Goal: Transaction & Acquisition: Purchase product/service

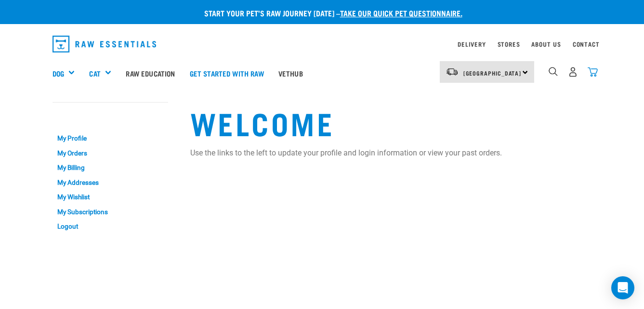
click at [594, 75] on img "dropdown navigation" at bounding box center [592, 72] width 10 height 10
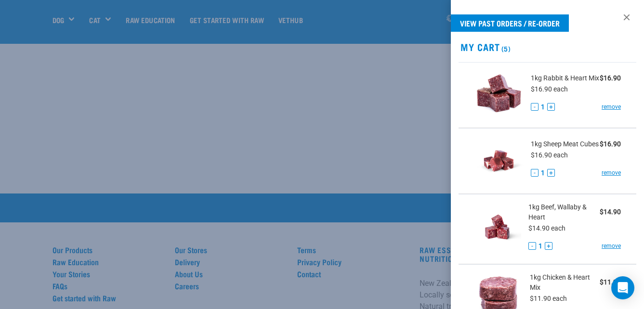
click at [514, 88] on img at bounding box center [499, 95] width 50 height 50
click at [541, 75] on span "1kg Rabbit & Heart Mix" at bounding box center [565, 78] width 68 height 10
click at [505, 86] on img at bounding box center [499, 95] width 50 height 50
click at [551, 78] on span "1kg Rabbit & Heart Mix" at bounding box center [565, 78] width 68 height 10
click at [619, 10] on link at bounding box center [626, 17] width 15 height 15
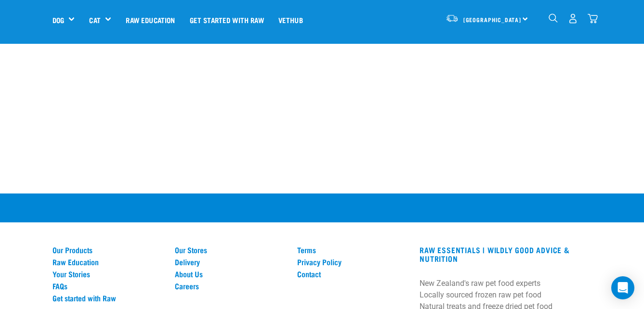
click at [594, 21] on img "dropdown navigation" at bounding box center [592, 18] width 10 height 10
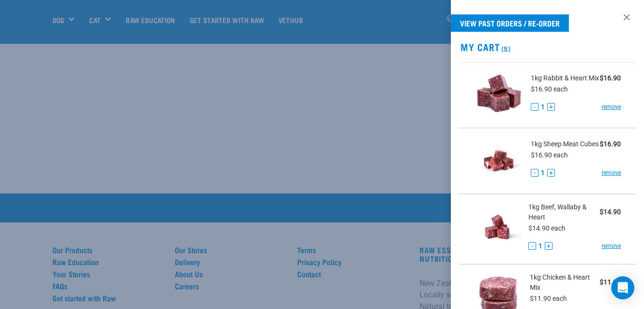
click at [505, 99] on img at bounding box center [499, 95] width 50 height 50
click at [542, 78] on span "1kg Rabbit & Heart Mix" at bounding box center [565, 78] width 68 height 10
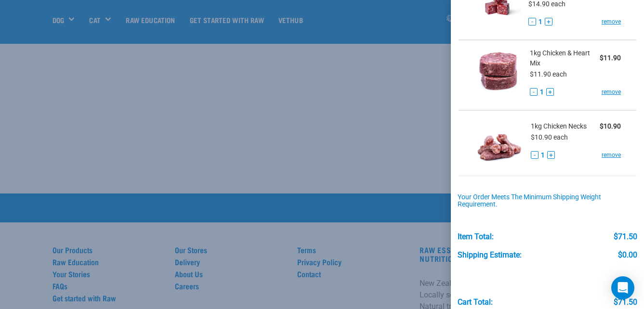
scroll to position [279, 0]
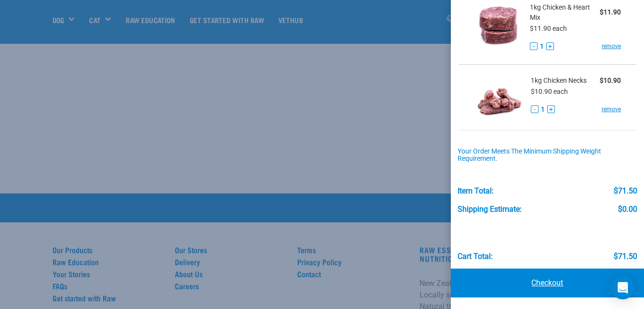
click at [522, 281] on link "Checkout" at bounding box center [547, 283] width 193 height 29
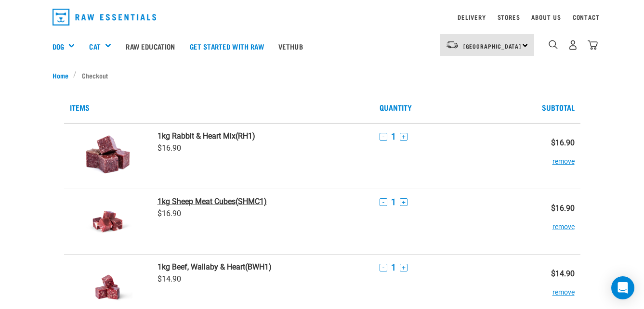
scroll to position [33, 0]
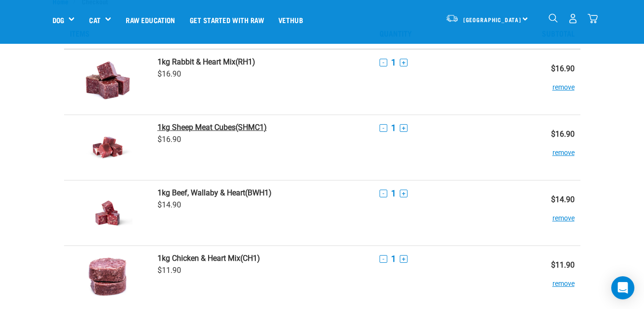
click at [257, 127] on link "1kg Sheep Meat Cubes (SHMC1)" at bounding box center [262, 127] width 210 height 9
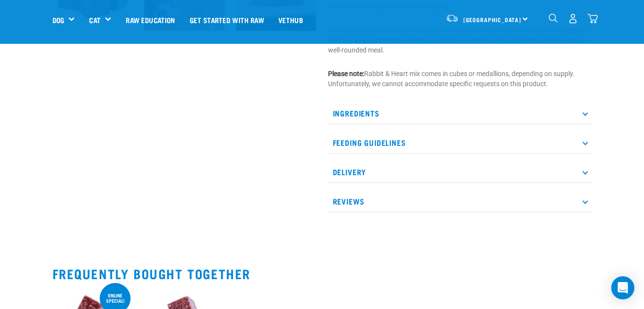
scroll to position [372, 0]
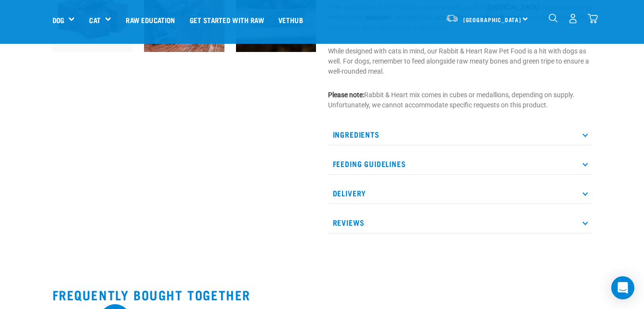
click at [376, 141] on p "Ingredients" at bounding box center [460, 135] width 264 height 22
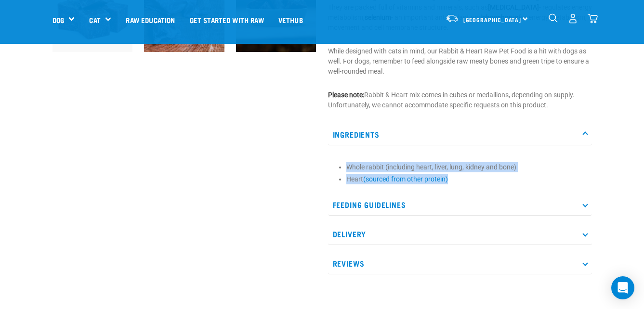
drag, startPoint x: 469, startPoint y: 177, endPoint x: 344, endPoint y: 164, distance: 125.3
click at [344, 164] on section "Whole rabbit (including heart, liver, lung, kidney and bone) Heart (sourced fro…" at bounding box center [460, 173] width 254 height 22
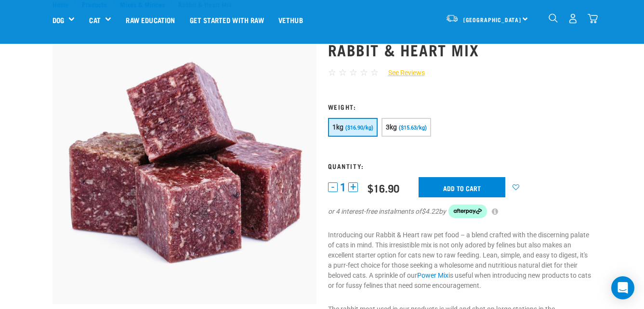
scroll to position [0, 0]
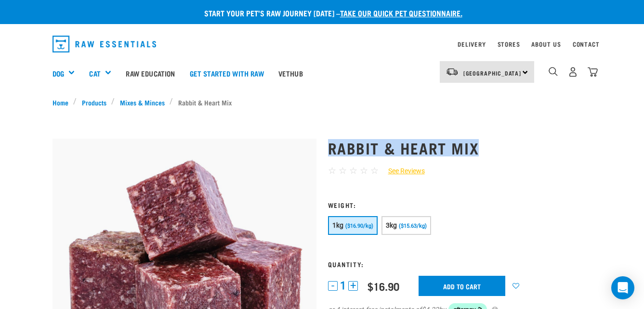
drag, startPoint x: 482, startPoint y: 151, endPoint x: 328, endPoint y: 147, distance: 154.6
click at [328, 147] on h1 "Rabbit & Heart Mix" at bounding box center [460, 147] width 264 height 17
copy h1 "Rabbit & Heart Mix"
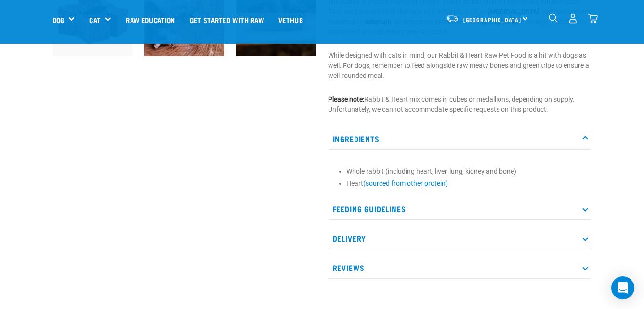
scroll to position [407, 0]
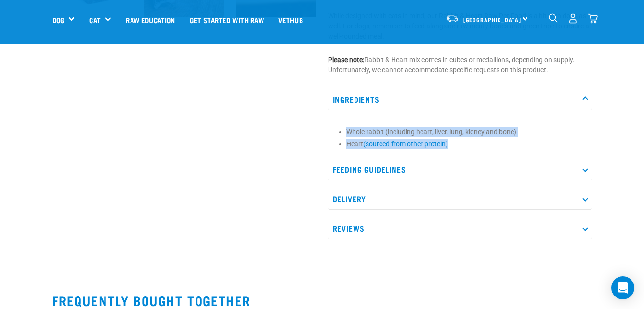
drag, startPoint x: 509, startPoint y: 141, endPoint x: 341, endPoint y: 129, distance: 169.0
click at [346, 129] on ul "Whole rabbit (including heart, liver, lung, kidney and bone) Heart (sourced fro…" at bounding box center [466, 138] width 241 height 22
copy ul "Whole rabbit (including heart, liver, lung, kidney and bone) Heart (sourced fro…"
click at [398, 114] on div "Ingredients Whole rabbit (including heart, liver, lung, kidney and bone) Heart …" at bounding box center [460, 121] width 264 height 65
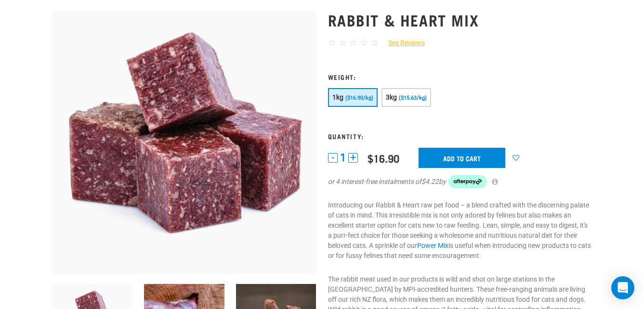
scroll to position [0, 0]
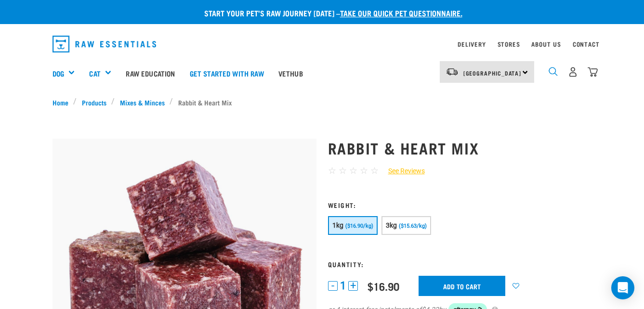
click at [552, 70] on img "dropdown navigation" at bounding box center [552, 71] width 9 height 9
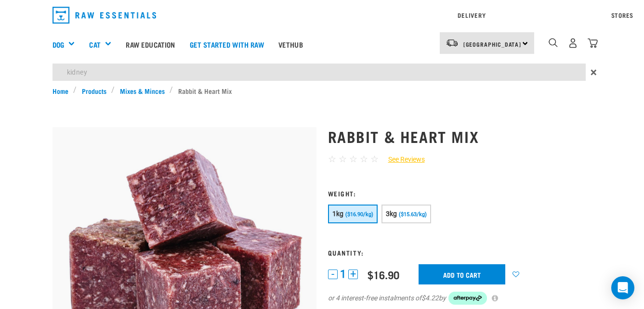
type input "kidney"
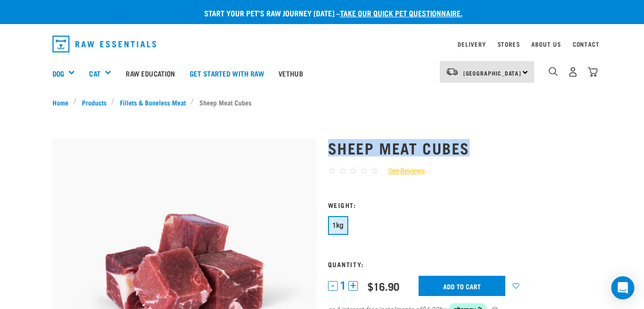
drag, startPoint x: 476, startPoint y: 147, endPoint x: 332, endPoint y: 147, distance: 144.5
click at [332, 147] on h1 "Sheep Meat Cubes" at bounding box center [460, 147] width 264 height 17
copy h1 "Sheep Meat Cubes"
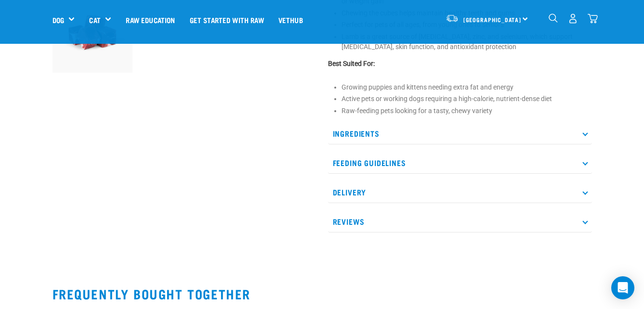
scroll to position [345, 0]
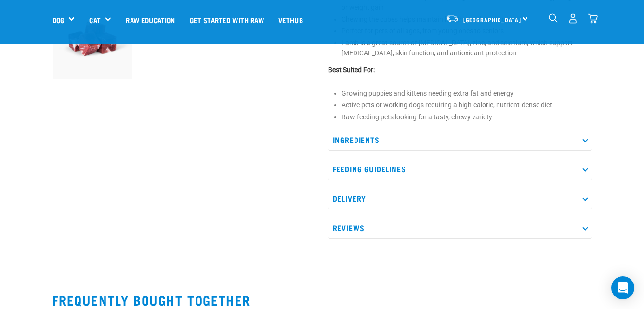
click at [372, 134] on p "Ingredients" at bounding box center [460, 140] width 264 height 22
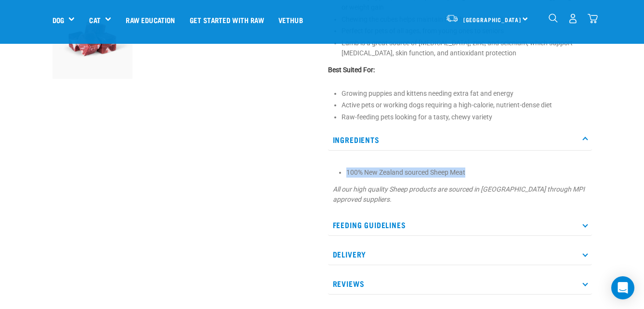
drag, startPoint x: 472, startPoint y: 172, endPoint x: 322, endPoint y: 173, distance: 150.2
click at [322, 173] on div "Sheep Meat Cubes ☆ ☆ ☆ ☆ ☆ See Reviews 1" at bounding box center [459, 10] width 275 height 596
copy li "100% New Zealand sourced Sheep Meat"
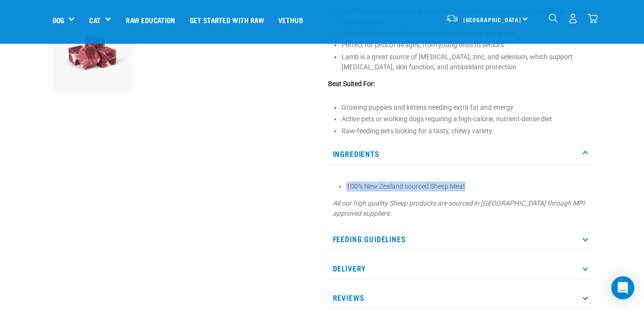
scroll to position [342, 0]
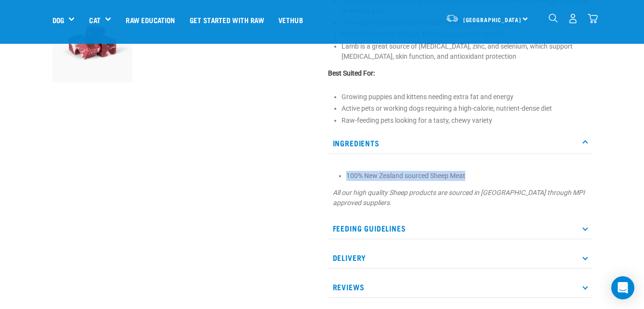
copy li "100% New Zealand sourced Sheep Meat"
click at [590, 24] on div "5" at bounding box center [573, 19] width 50 height 22
click at [596, 21] on img "dropdown navigation" at bounding box center [592, 18] width 10 height 10
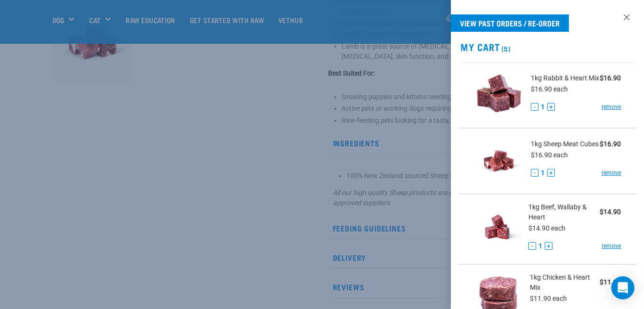
click at [536, 216] on span "1kg Beef, Wallaby & Heart" at bounding box center [563, 212] width 71 height 20
click at [505, 237] on img at bounding box center [497, 227] width 47 height 50
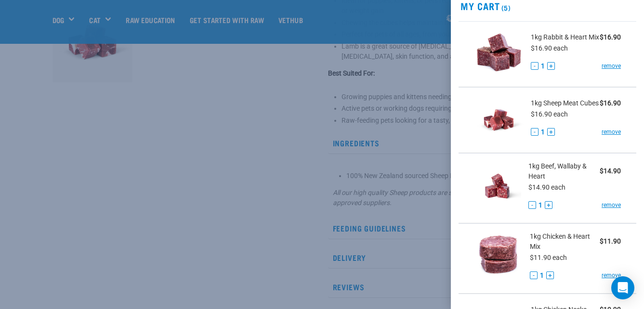
scroll to position [44, 0]
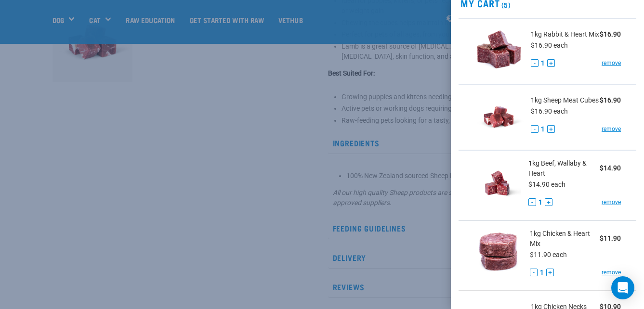
click at [499, 189] on img at bounding box center [497, 183] width 47 height 50
click at [390, 158] on div at bounding box center [322, 154] width 644 height 309
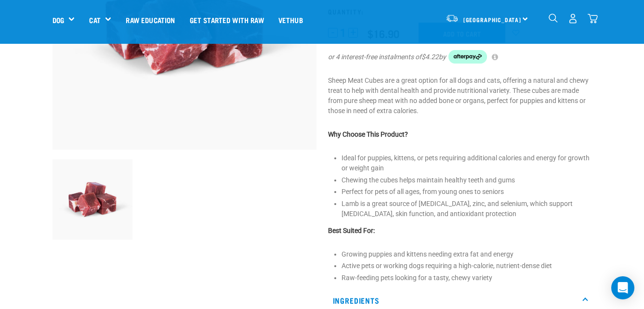
scroll to position [178, 0]
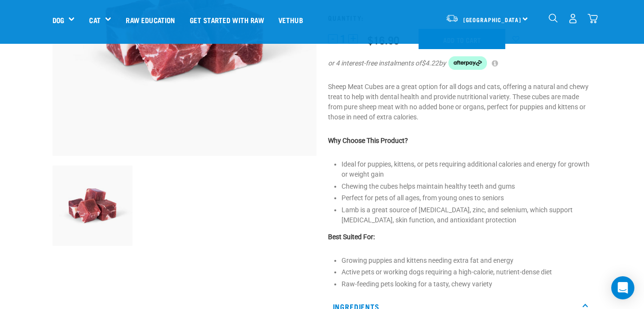
click at [588, 18] on img "dropdown navigation" at bounding box center [592, 18] width 10 height 10
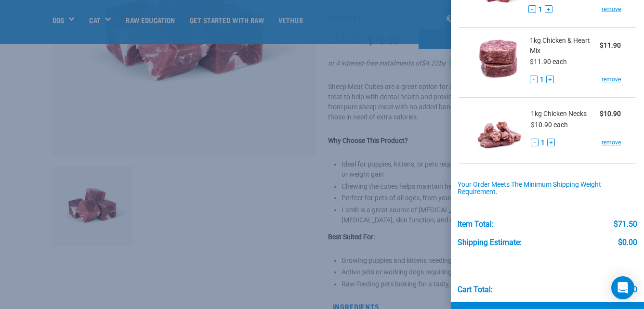
scroll to position [279, 0]
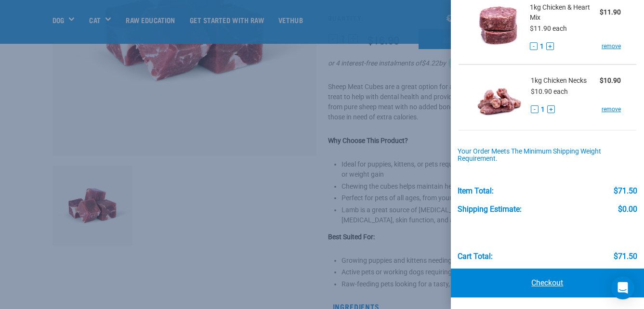
click at [508, 291] on link "Checkout" at bounding box center [547, 283] width 193 height 29
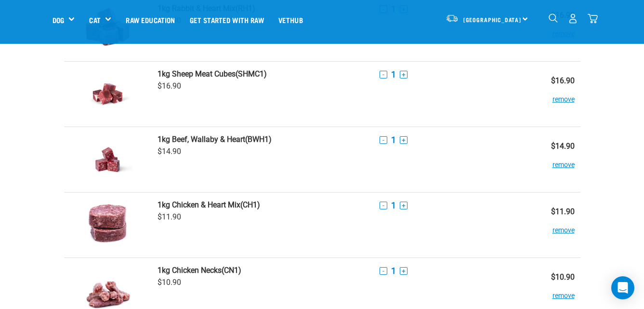
scroll to position [94, 0]
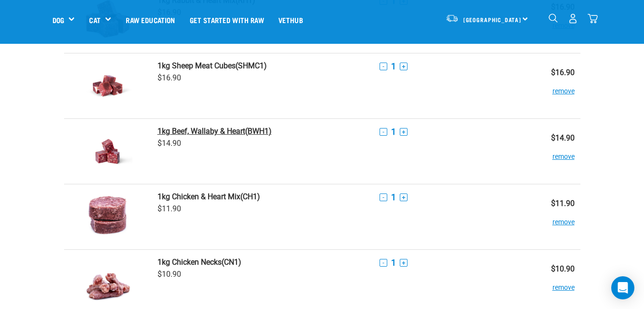
click at [295, 130] on link "1kg Beef, Wallaby & Heart (BWH1)" at bounding box center [262, 131] width 210 height 9
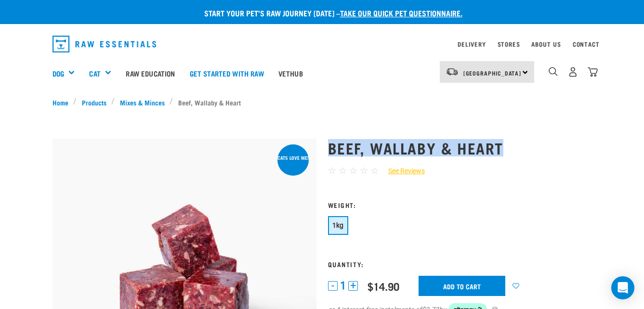
drag, startPoint x: 515, startPoint y: 150, endPoint x: 324, endPoint y: 149, distance: 191.2
copy h1 "Beef, Wallaby & Heart"
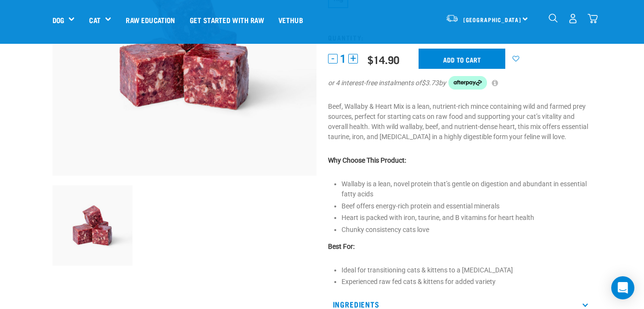
scroll to position [208, 0]
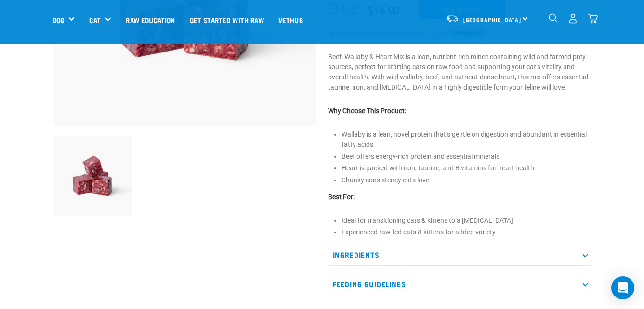
click at [378, 265] on p "Ingredients" at bounding box center [460, 255] width 264 height 22
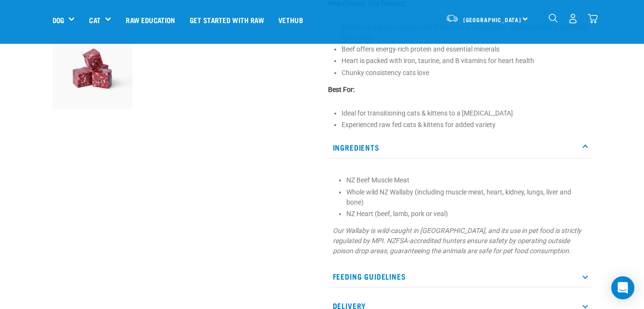
scroll to position [320, 0]
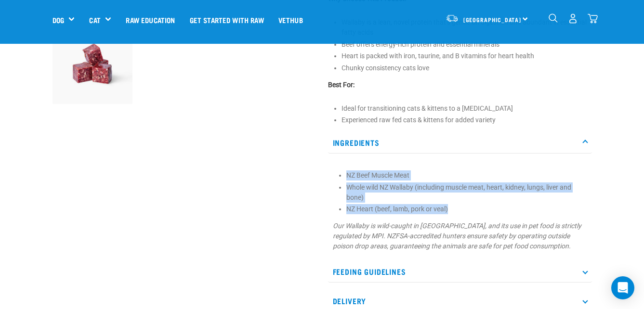
drag, startPoint x: 473, startPoint y: 208, endPoint x: 325, endPoint y: 166, distance: 153.5
click at [325, 166] on div "Beef, Wallaby & Heart ☆ ☆ ☆ ☆ ☆ See Reviews" at bounding box center [459, 46] width 275 height 618
copy ul "NZ Beef Muscle Meat Whole wild NZ Wallaby (including muscle meat, heart, kidney…"
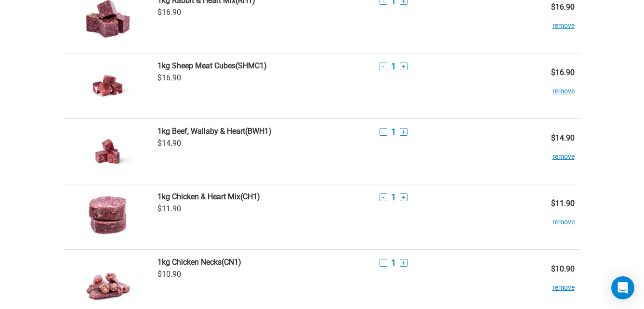
click at [258, 197] on link "1kg Chicken & Heart Mix (CH1)" at bounding box center [262, 196] width 210 height 9
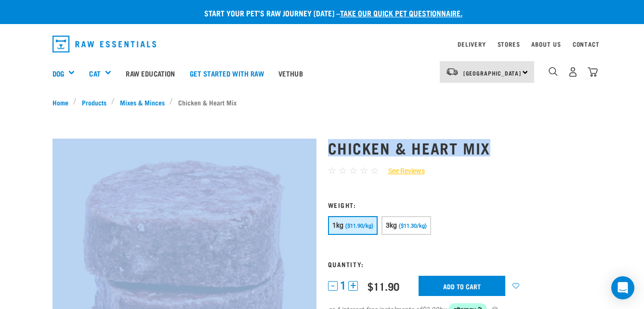
drag, startPoint x: 521, startPoint y: 152, endPoint x: 314, endPoint y: 133, distance: 207.9
copy div "Chicken & Heart Mix"
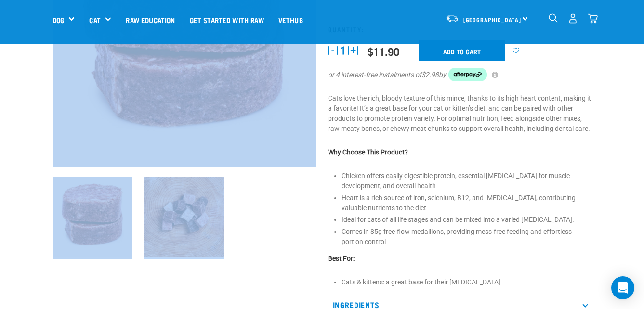
scroll to position [280, 0]
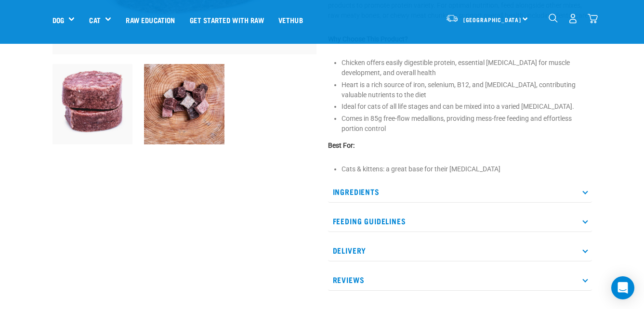
click at [382, 193] on p "Ingredients" at bounding box center [460, 192] width 264 height 22
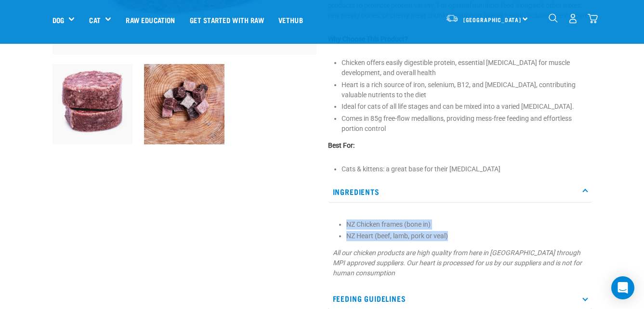
drag, startPoint x: 457, startPoint y: 236, endPoint x: 326, endPoint y: 220, distance: 132.0
click at [326, 220] on div "Chicken & Heart Mix ☆ ☆ ☆ ☆ ☆ See Reviews" at bounding box center [459, 80] width 275 height 604
copy ul "NZ Chicken frames (bone in) NZ Heart (beef, lamb, pork or veal)"
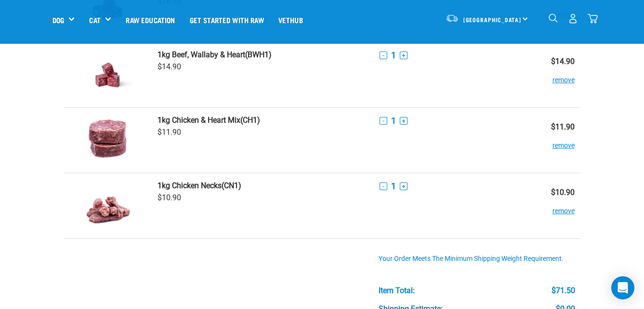
scroll to position [170, 0]
click at [232, 186] on link "1kg Chicken Necks (CN1)" at bounding box center [262, 186] width 210 height 9
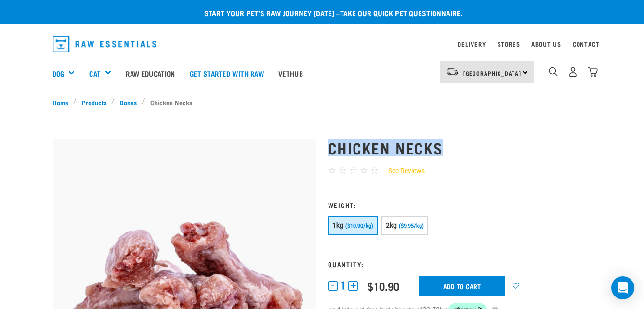
drag, startPoint x: 443, startPoint y: 153, endPoint x: 325, endPoint y: 149, distance: 118.5
copy h1 "Chicken Necks"
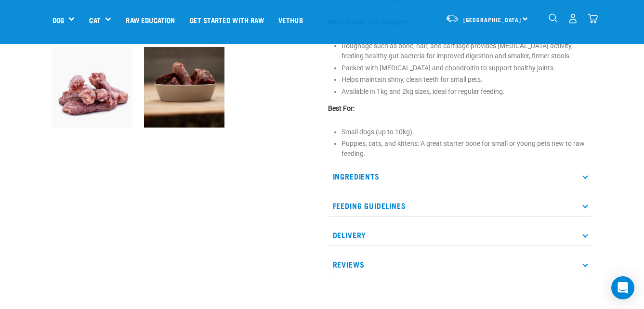
scroll to position [295, 0]
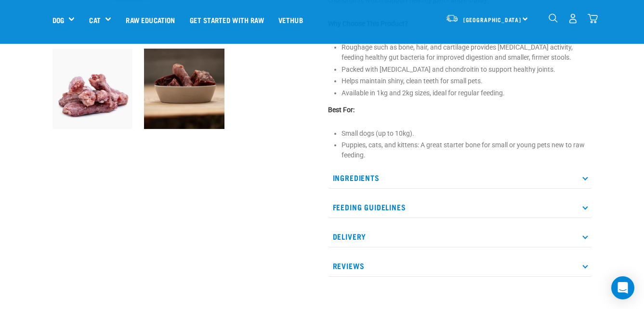
click at [388, 188] on p "Ingredients" at bounding box center [460, 178] width 264 height 22
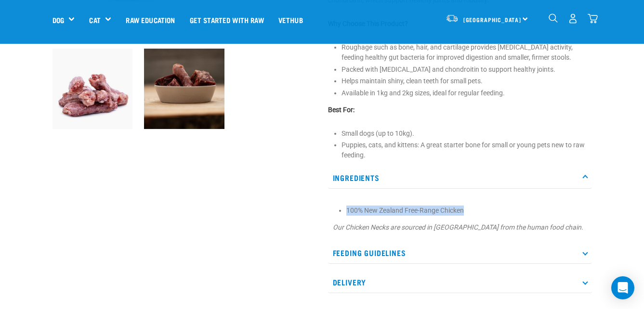
drag, startPoint x: 466, startPoint y: 212, endPoint x: 346, endPoint y: 211, distance: 120.4
click at [346, 211] on li "100% New Zealand Free-Range Chicken" at bounding box center [466, 211] width 241 height 10
copy li "100% New Zealand Free-Range Chicken"
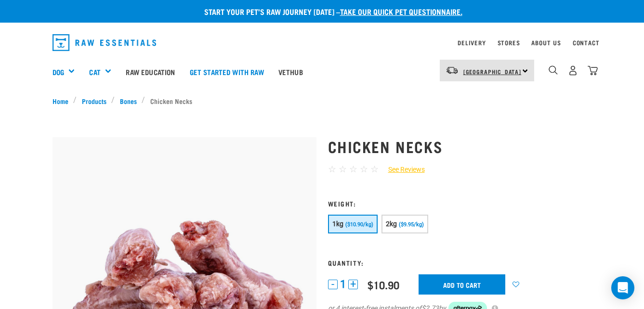
scroll to position [0, 0]
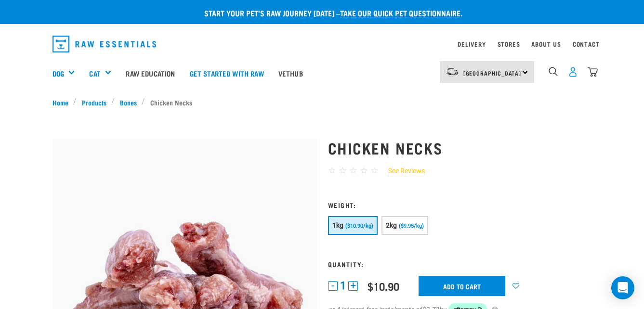
click at [575, 71] on img "dropdown navigation" at bounding box center [573, 72] width 10 height 10
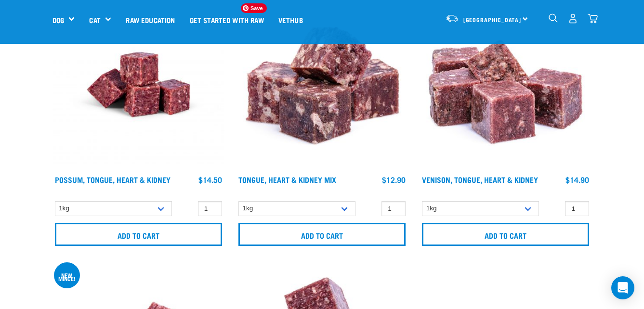
scroll to position [145, 0]
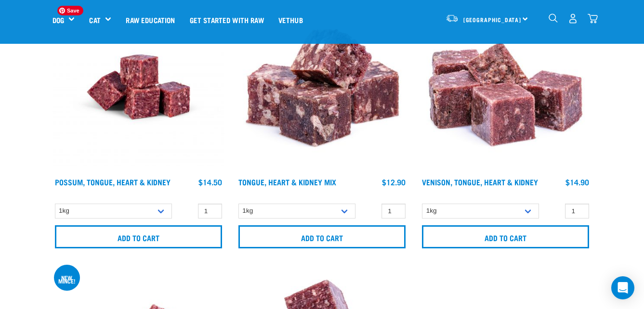
click at [148, 102] on img at bounding box center [138, 87] width 172 height 172
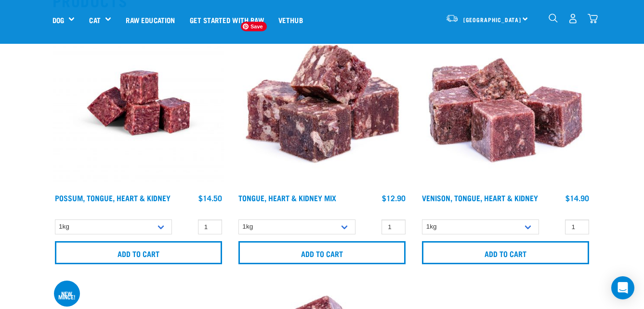
scroll to position [126, 0]
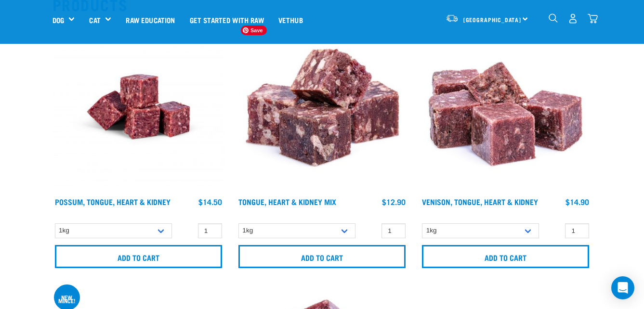
click at [345, 118] on img at bounding box center [322, 107] width 172 height 172
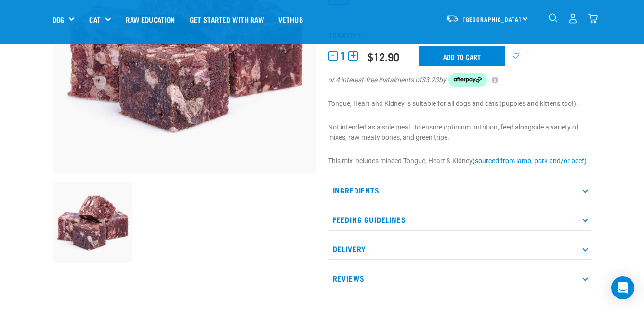
scroll to position [207, 0]
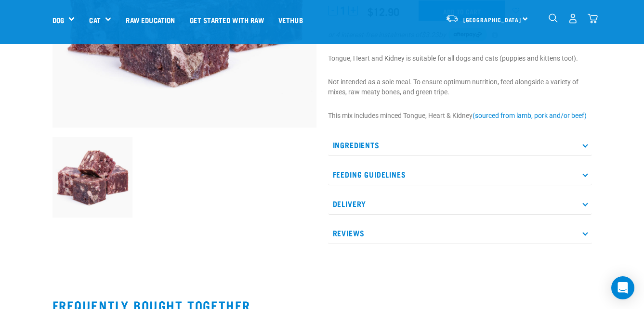
click at [360, 135] on p "Ingredients" at bounding box center [460, 145] width 264 height 22
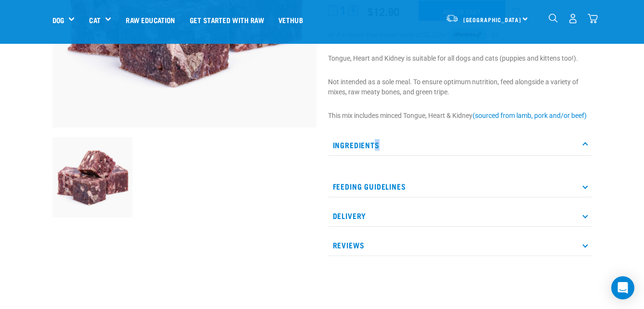
click at [377, 143] on p "Ingredients" at bounding box center [460, 145] width 264 height 22
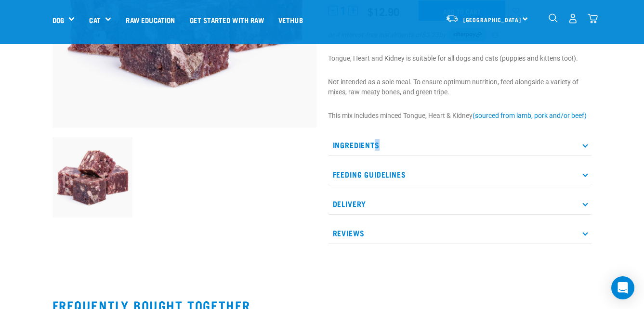
click at [377, 143] on p "Ingredients" at bounding box center [460, 145] width 264 height 22
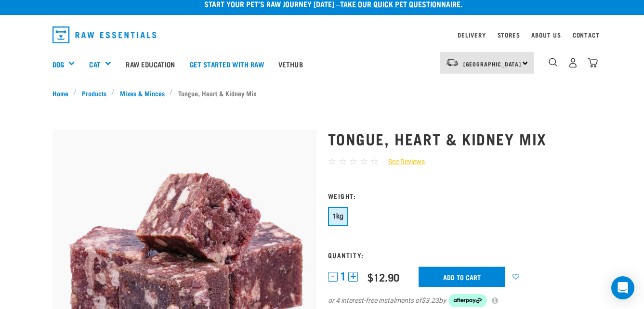
scroll to position [12, 0]
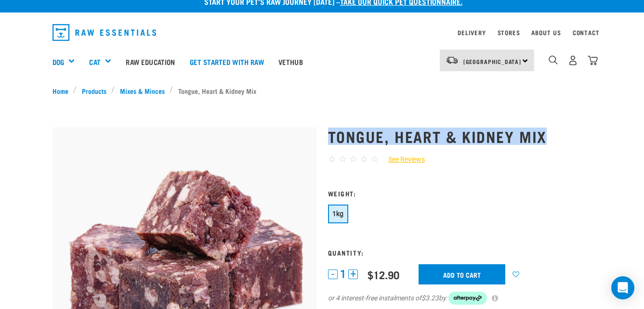
drag, startPoint x: 551, startPoint y: 131, endPoint x: 350, endPoint y: 117, distance: 201.7
copy h1 "Tongue, Heart & Kidney Mix"
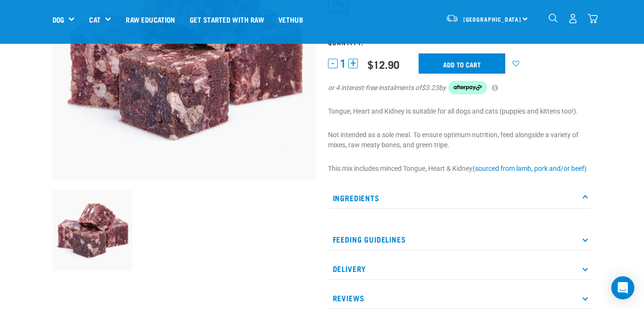
scroll to position [246, 0]
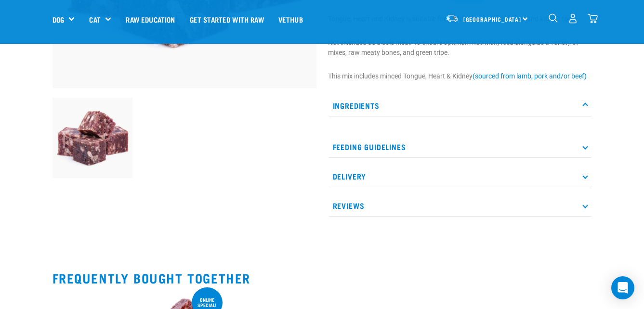
click at [418, 146] on p "Feeding Guidelines" at bounding box center [460, 147] width 264 height 22
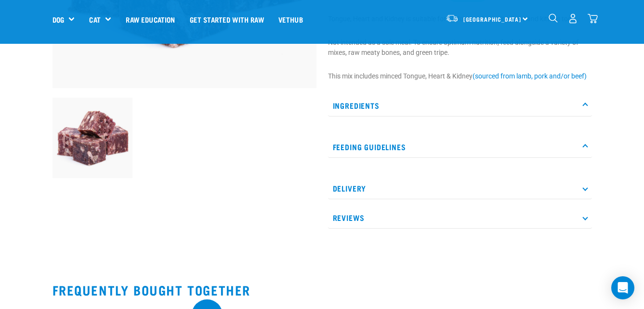
click at [415, 119] on div "Ingredients" at bounding box center [460, 113] width 264 height 37
click at [415, 107] on p "Ingredients" at bounding box center [460, 106] width 264 height 22
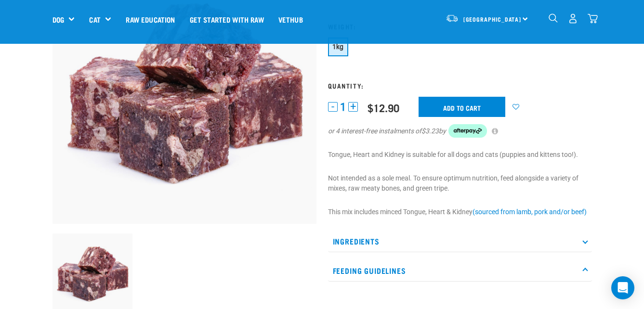
scroll to position [86, 0]
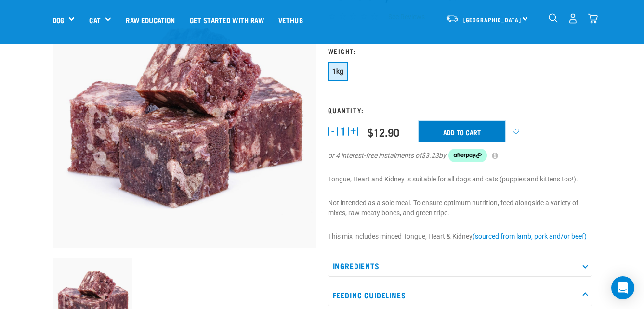
click at [435, 135] on input "Add to cart" at bounding box center [461, 131] width 87 height 20
click at [594, 26] on div "5" at bounding box center [573, 19] width 50 height 22
click at [594, 23] on div "5" at bounding box center [573, 19] width 50 height 22
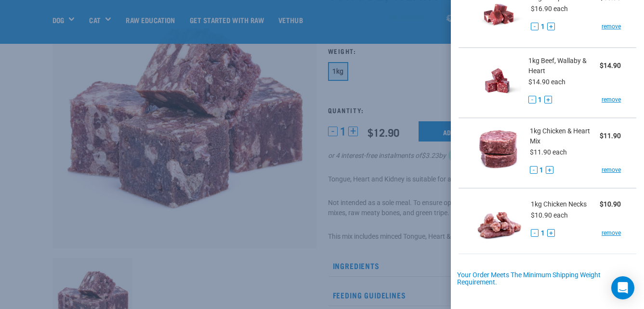
scroll to position [213, 0]
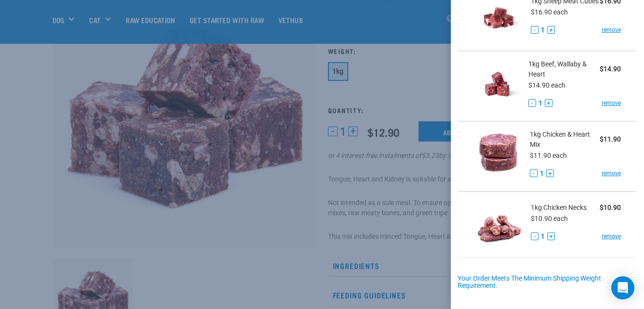
click at [431, 100] on div at bounding box center [322, 154] width 644 height 309
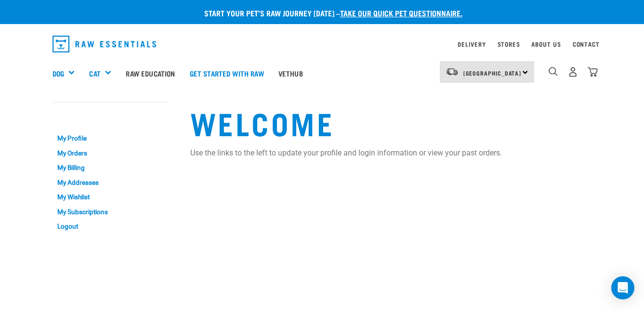
click at [590, 73] on img "dropdown navigation" at bounding box center [592, 72] width 10 height 10
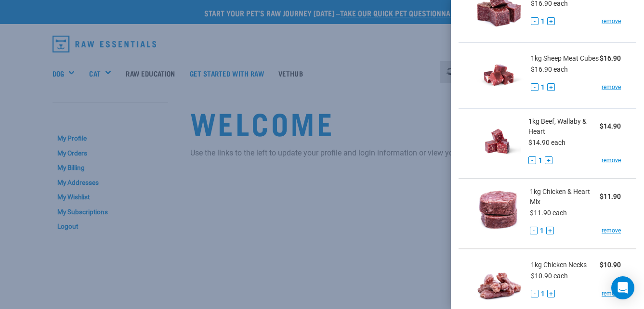
scroll to position [327, 0]
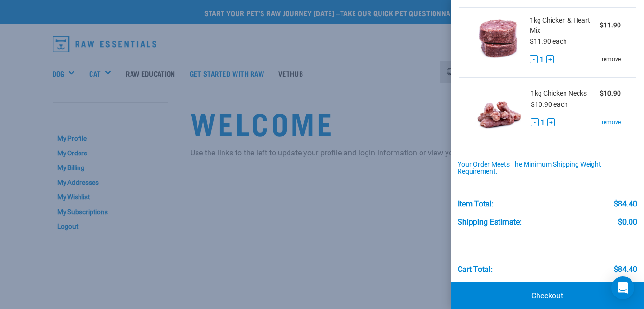
click at [604, 64] on link "remove" at bounding box center [610, 59] width 19 height 9
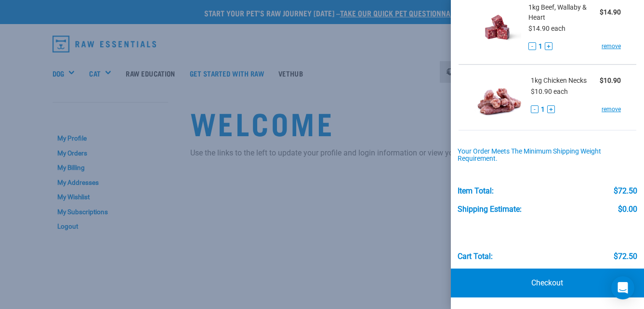
scroll to position [279, 0]
click at [399, 180] on div at bounding box center [322, 154] width 644 height 309
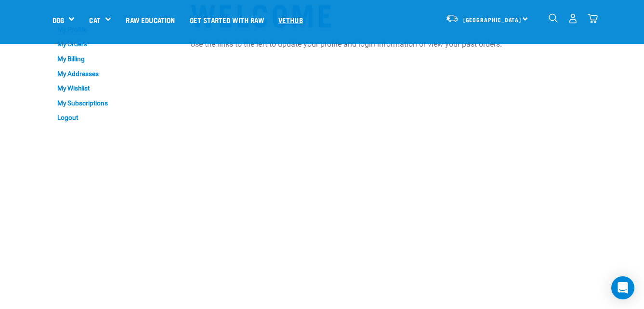
scroll to position [0, 0]
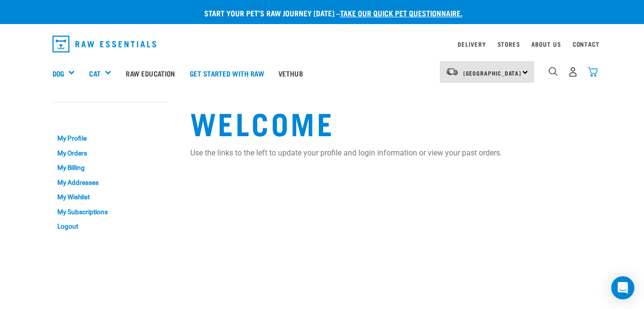
click at [595, 71] on img "dropdown navigation" at bounding box center [592, 72] width 10 height 10
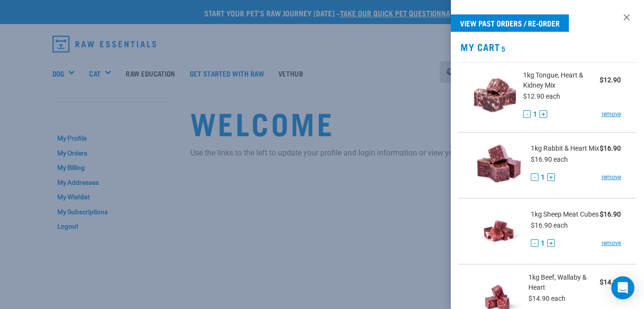
click at [391, 207] on div at bounding box center [322, 154] width 644 height 309
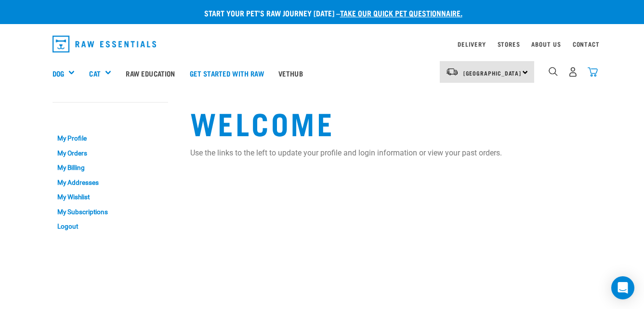
click at [593, 74] on img "dropdown navigation" at bounding box center [592, 72] width 10 height 10
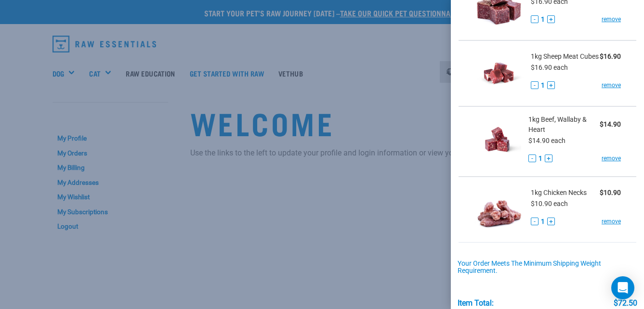
scroll to position [158, 0]
click at [422, 163] on div at bounding box center [322, 154] width 644 height 309
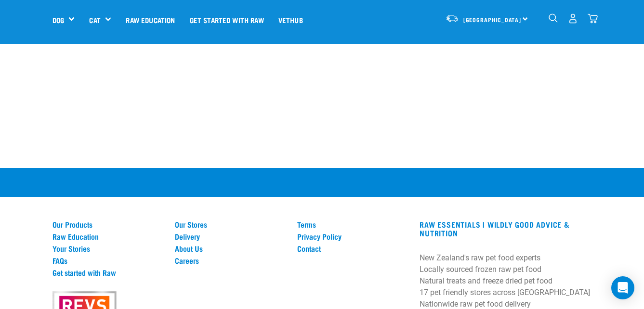
scroll to position [256, 0]
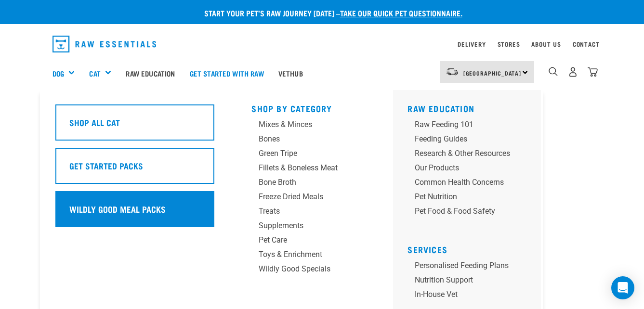
click at [160, 199] on div "Wildly Good Meal Packs" at bounding box center [134, 209] width 159 height 36
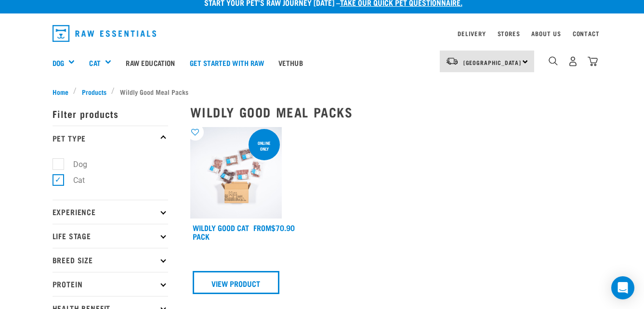
scroll to position [24, 0]
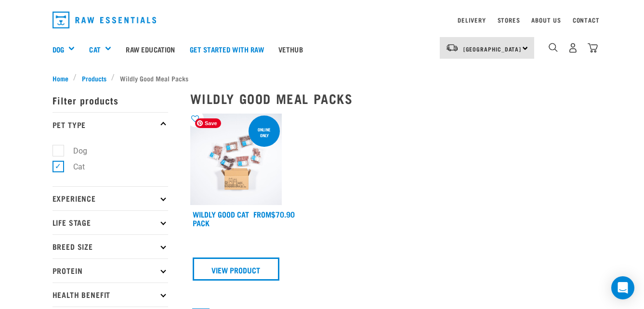
click at [211, 181] on img at bounding box center [236, 160] width 92 height 92
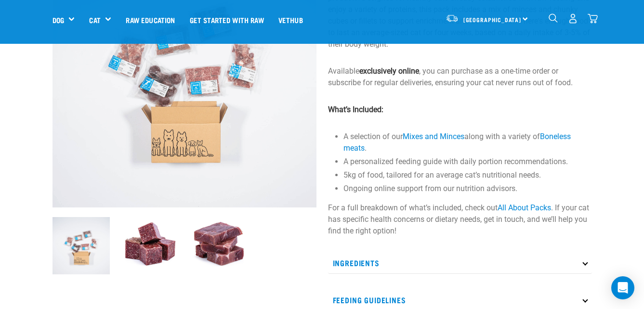
scroll to position [171, 0]
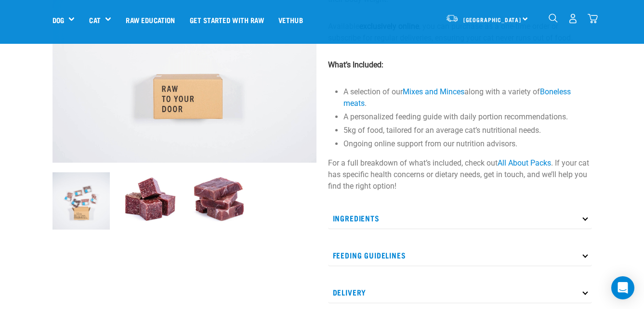
click at [351, 223] on p "Ingredients" at bounding box center [460, 219] width 264 height 22
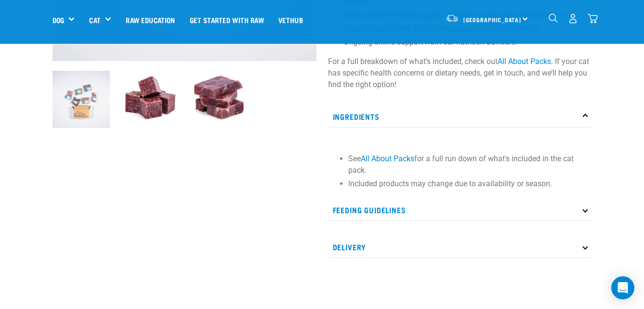
scroll to position [284, 0]
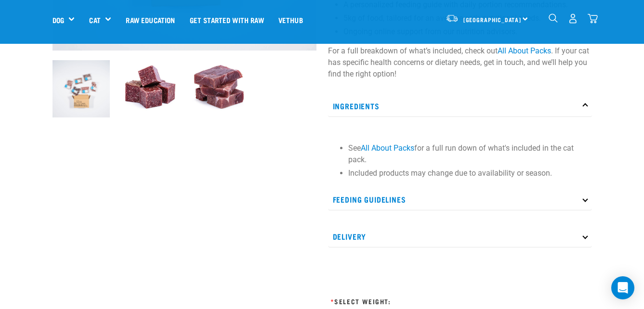
click at [348, 207] on p "Feeding Guidelines" at bounding box center [460, 200] width 264 height 22
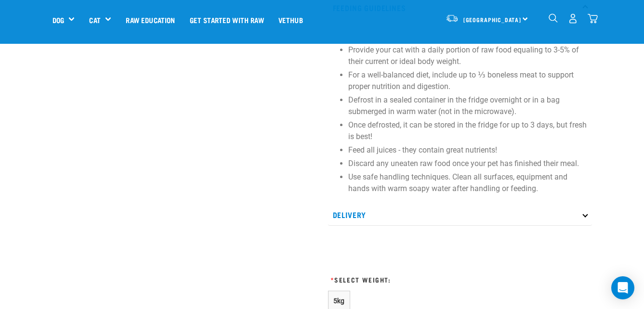
scroll to position [476, 0]
